Goal: Task Accomplishment & Management: Use online tool/utility

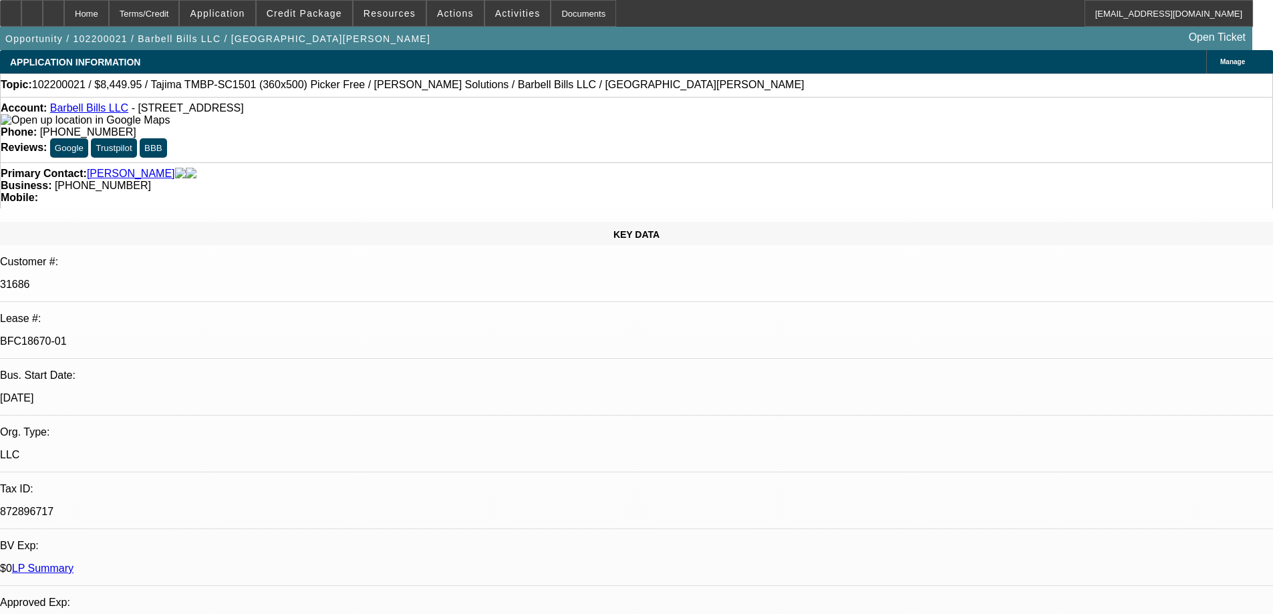
select select "0"
select select "2"
select select "0"
select select "6"
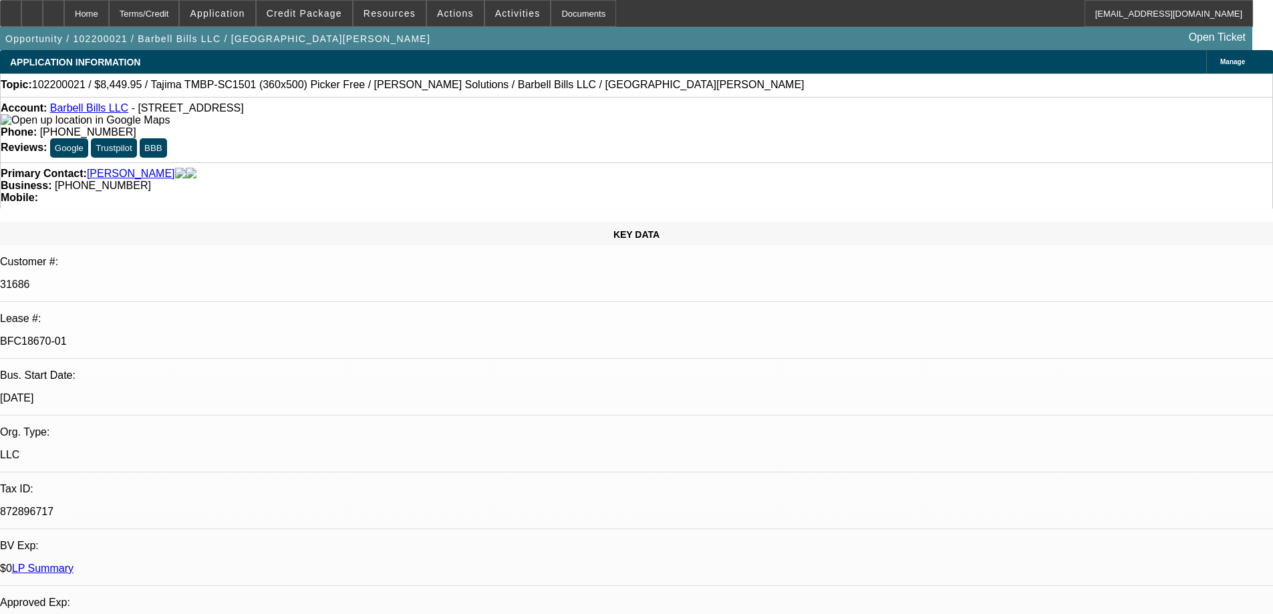
select select "0"
select select "2"
select select "0.1"
select select "4"
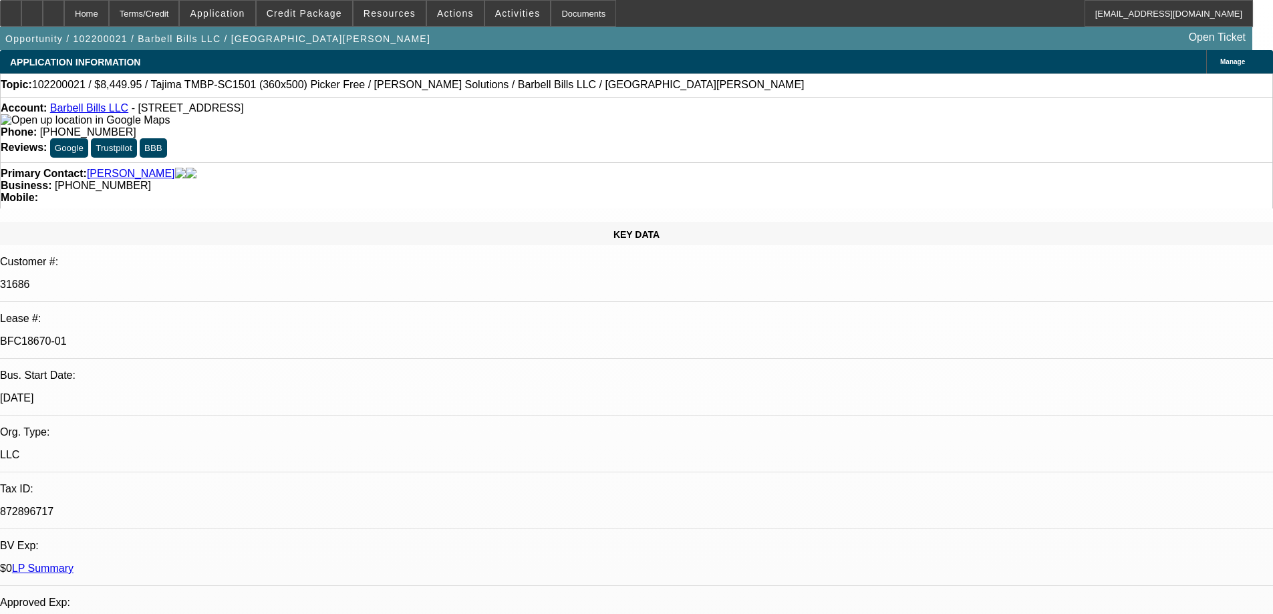
select select "0"
select select "2"
select select "0"
select select "6"
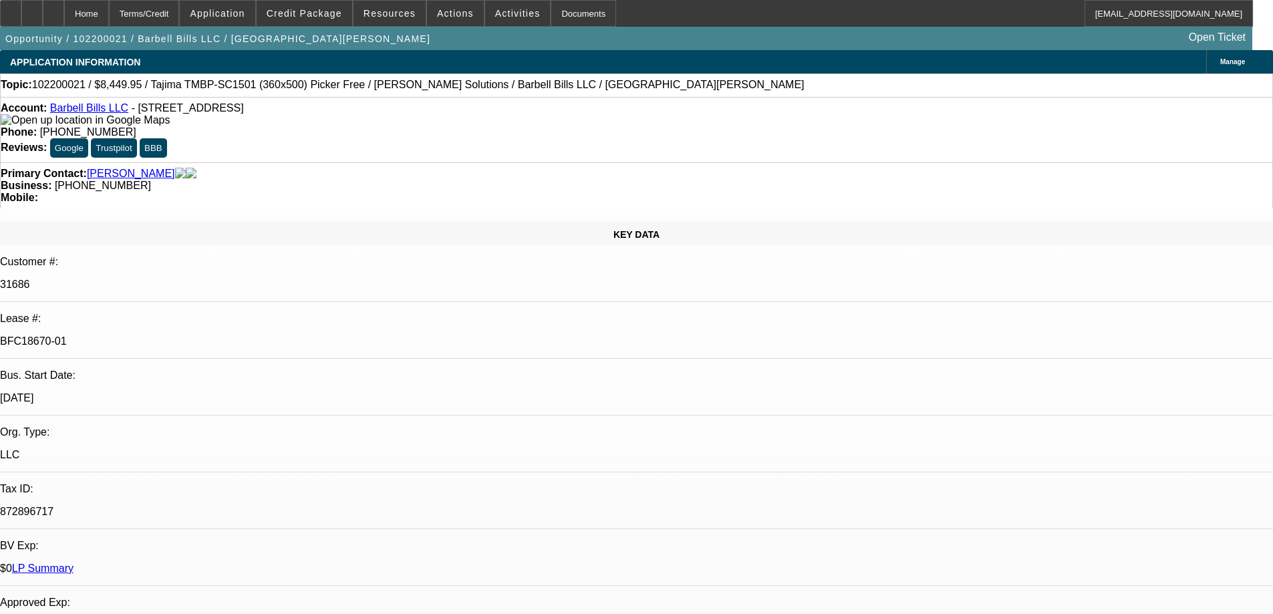
select select "0"
select select "2"
select select "0.1"
select select "4"
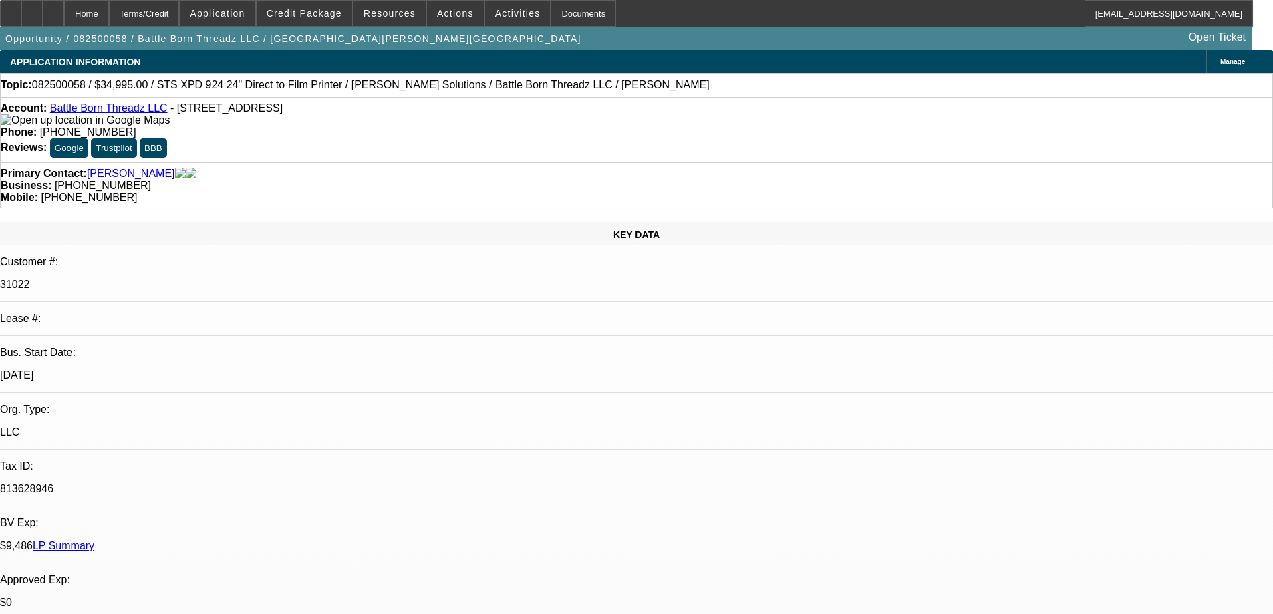
select select "0"
select select "2"
select select "0.1"
select select "0"
select select "2"
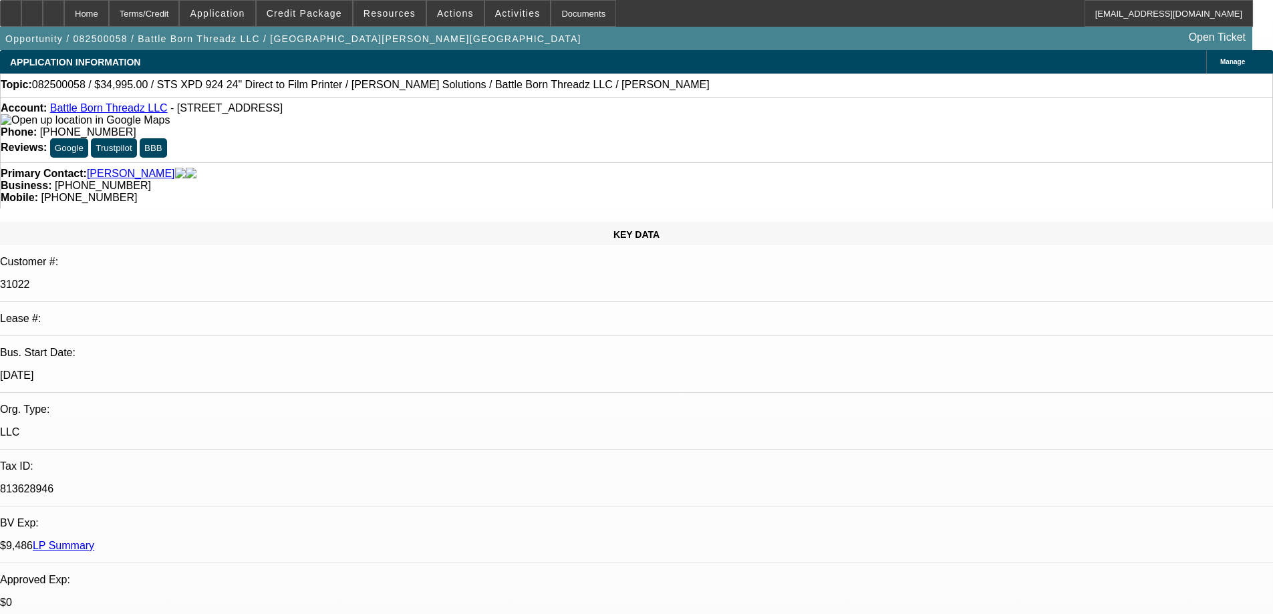
select select "0.1"
select select "1"
select select "2"
select select "4"
select select "1"
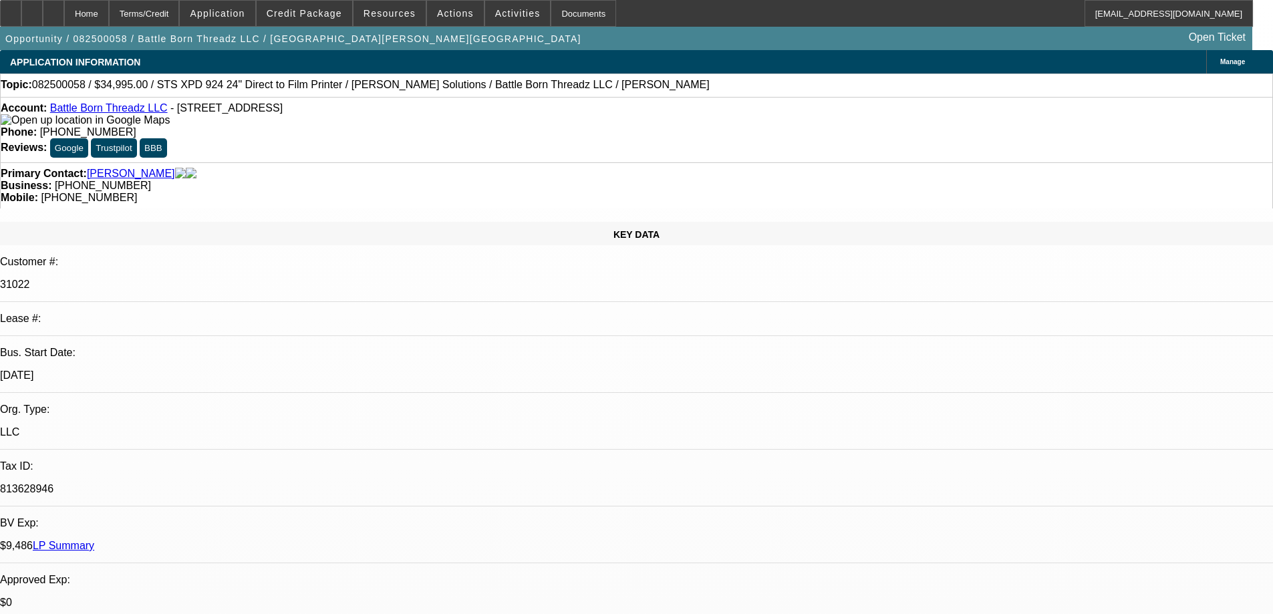
select select "2"
select select "4"
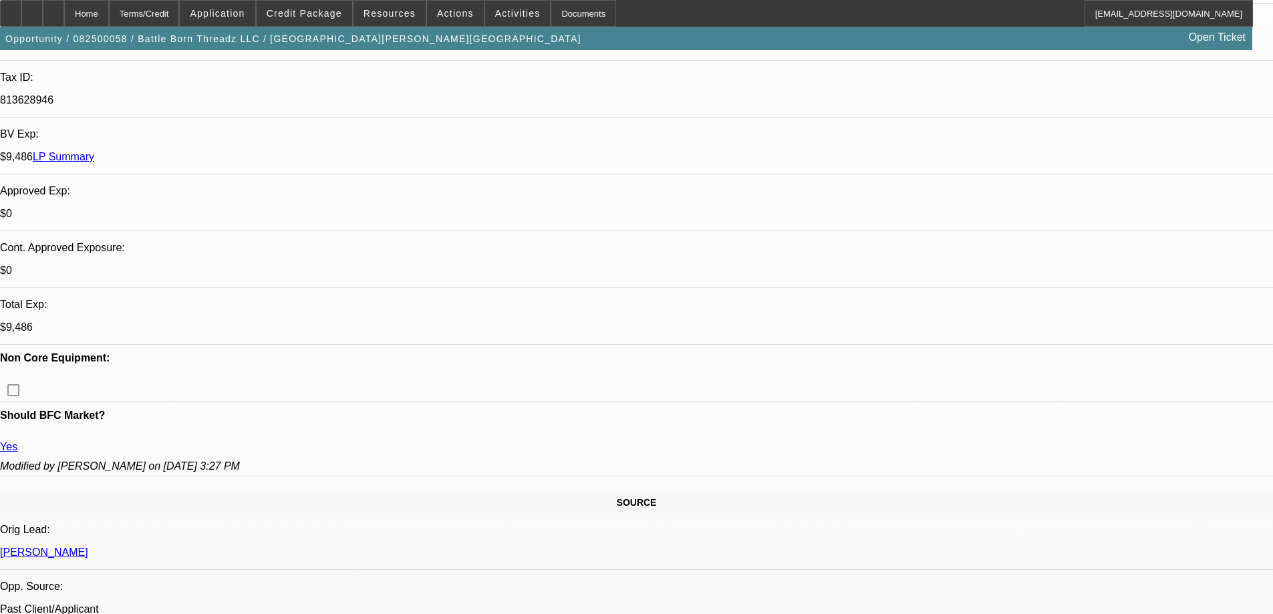
scroll to position [534, 0]
